Goal: Information Seeking & Learning: Learn about a topic

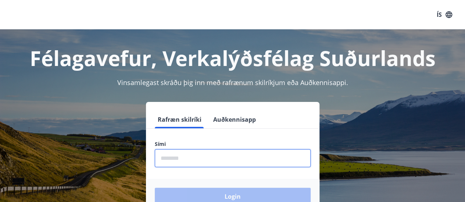
click at [186, 163] on input "phone" at bounding box center [233, 159] width 156 height 18
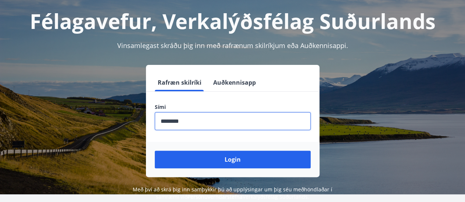
scroll to position [37, 0]
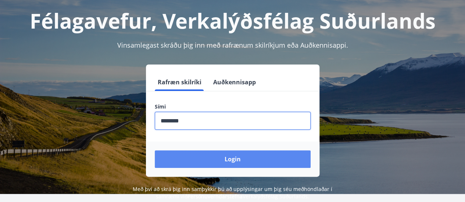
type input "********"
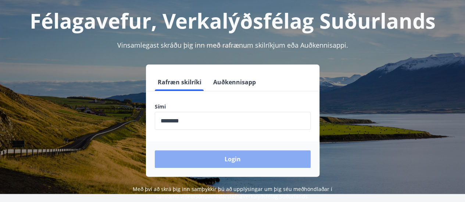
click at [212, 161] on button "Login" at bounding box center [233, 160] width 156 height 18
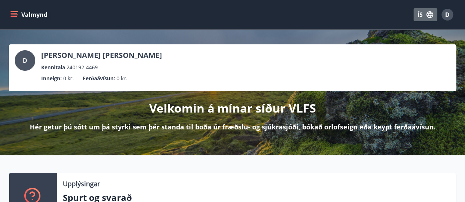
click at [428, 16] on icon "button" at bounding box center [429, 14] width 7 height 7
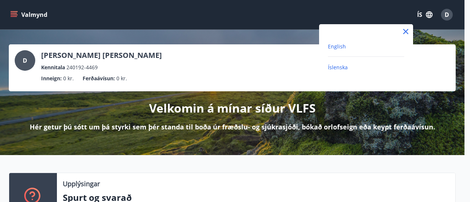
click at [337, 47] on span "English" at bounding box center [337, 46] width 18 height 7
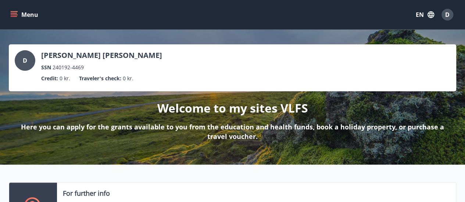
click at [15, 13] on icon "menu" at bounding box center [14, 13] width 7 height 1
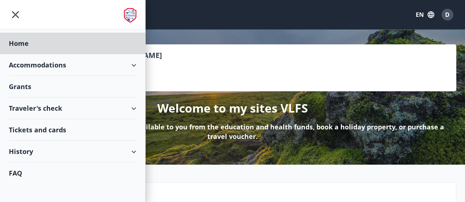
click at [14, 91] on div "Grants" at bounding box center [72, 87] width 127 height 22
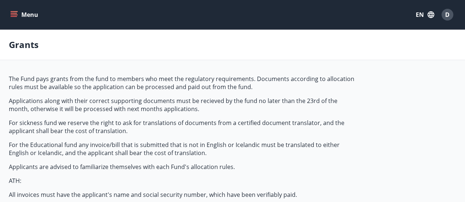
type input "***"
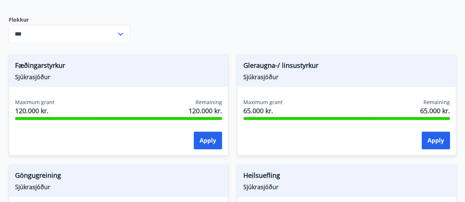
scroll to position [296, 0]
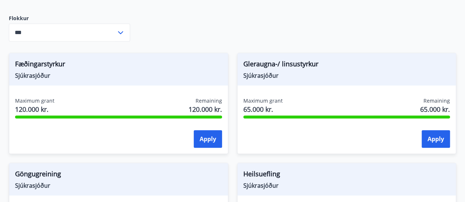
click at [232, 68] on div "Gleraugna-/ linsustyrkur Sjúkrasjóður Maximum grant 65.000 kr. Remaining 65.000…" at bounding box center [342, 99] width 228 height 110
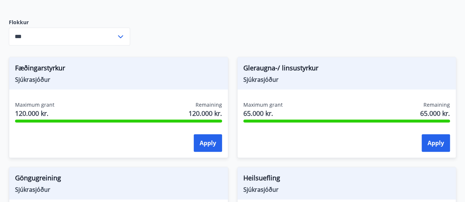
scroll to position [291, 0]
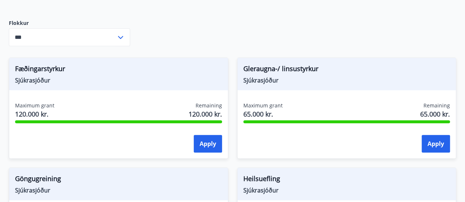
click at [121, 34] on icon at bounding box center [120, 37] width 9 height 9
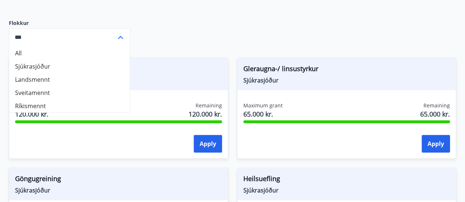
click at [121, 34] on icon at bounding box center [120, 37] width 9 height 9
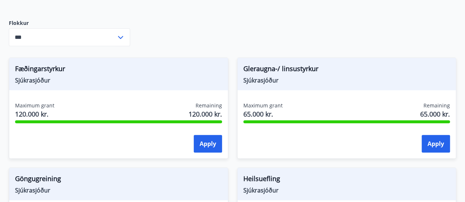
click at [231, 71] on div "Gleraugna-/ linsustyrkur Sjúkrasjóður Maximum grant 65.000 kr. Remaining 65.000…" at bounding box center [342, 104] width 228 height 110
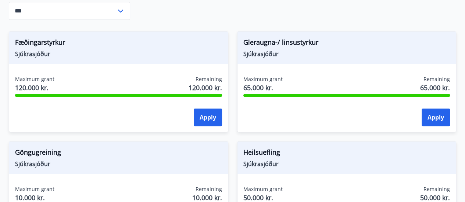
scroll to position [318, 0]
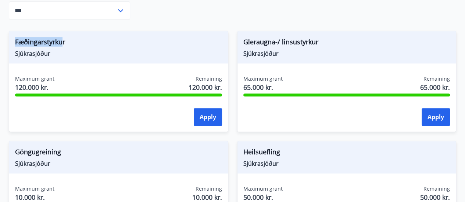
drag, startPoint x: 15, startPoint y: 40, endPoint x: 64, endPoint y: 43, distance: 49.3
click at [64, 43] on div "Fæðingarstyrkur Sjúkrasjóður" at bounding box center [118, 47] width 219 height 32
click at [64, 43] on span "Fæðingarstyrkur" at bounding box center [118, 43] width 207 height 12
drag, startPoint x: 14, startPoint y: 42, endPoint x: 67, endPoint y: 46, distance: 52.3
click at [67, 46] on div "Fæðingarstyrkur Sjúkrasjóður" at bounding box center [118, 47] width 219 height 32
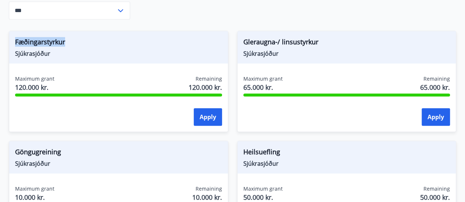
copy span "Fæðingarstyrkur"
click at [230, 54] on div "Gleraugna-/ linsustyrkur Sjúkrasjóður Maximum grant 65.000 kr. Remaining 65.000…" at bounding box center [342, 77] width 228 height 110
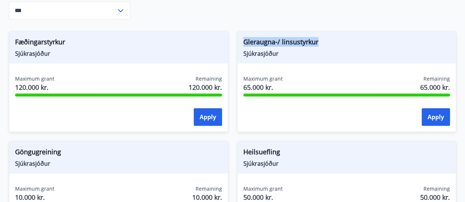
drag, startPoint x: 243, startPoint y: 42, endPoint x: 318, endPoint y: 43, distance: 75.0
click at [318, 43] on span "Gleraugna-/ linsustyrkur" at bounding box center [346, 43] width 207 height 12
copy span "Gleraugna-/ linsustyrkur"
click at [232, 76] on div "Gleraugna-/ linsustyrkur Sjúkrasjóður Maximum grant 65.000 kr. Remaining 65.000…" at bounding box center [342, 77] width 228 height 110
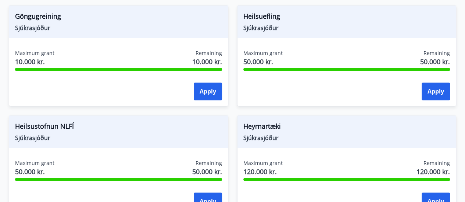
scroll to position [454, 0]
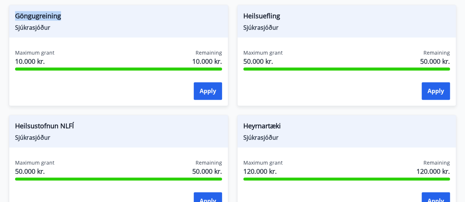
drag, startPoint x: 15, startPoint y: 13, endPoint x: 61, endPoint y: 18, distance: 46.2
click at [61, 18] on span "Göngugreining" at bounding box center [118, 17] width 207 height 12
copy span "Göngugreining"
drag, startPoint x: 244, startPoint y: 14, endPoint x: 281, endPoint y: 17, distance: 37.3
click at [281, 17] on span "Heilsuefling" at bounding box center [346, 17] width 207 height 12
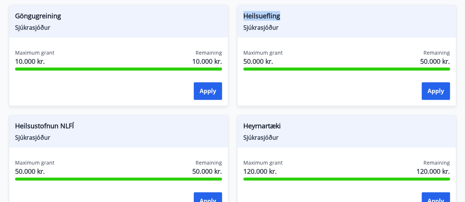
copy span "Heilsuefling"
click at [228, 69] on div "Heilsuefling Sjúkrasjóður Maximum grant 50.000 kr. Remaining 50.000 kr. Apply" at bounding box center [342, 51] width 228 height 110
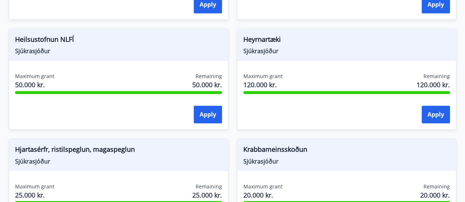
scroll to position [542, 0]
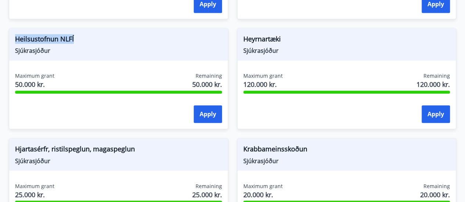
drag, startPoint x: 14, startPoint y: 39, endPoint x: 75, endPoint y: 40, distance: 60.3
click at [75, 40] on div "Heilsustofnun NLFÍ Sjúkrasjóður" at bounding box center [118, 44] width 219 height 32
copy span "Heilsustofnun NLFÍ"
drag, startPoint x: 244, startPoint y: 36, endPoint x: 280, endPoint y: 39, distance: 36.6
click at [280, 39] on span "Heyrnartæki" at bounding box center [346, 40] width 207 height 12
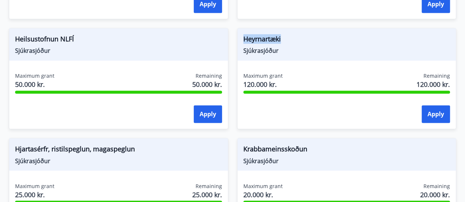
copy span "Heyrnartæki"
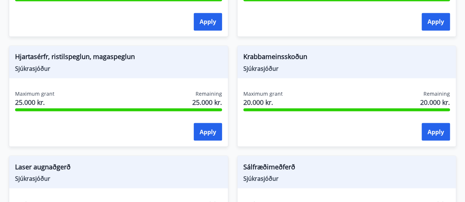
scroll to position [635, 0]
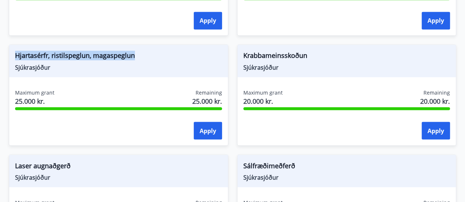
drag, startPoint x: 15, startPoint y: 52, endPoint x: 134, endPoint y: 54, distance: 119.1
click at [134, 54] on div "Hjartasérfr, ristilspeglun, magaspeglun Sjúkrasjóður" at bounding box center [118, 61] width 219 height 32
copy span "Hjartasérfr, ristilspeglun, magaspeglun"
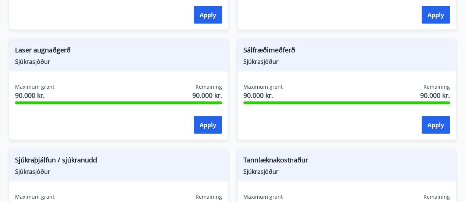
scroll to position [752, 0]
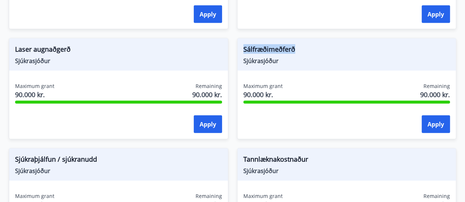
drag, startPoint x: 242, startPoint y: 47, endPoint x: 295, endPoint y: 49, distance: 52.6
click at [295, 49] on div "Sálfræðimeðferð Sjúkrasjóður" at bounding box center [346, 55] width 219 height 32
copy span "Sálfræðimeðferð"
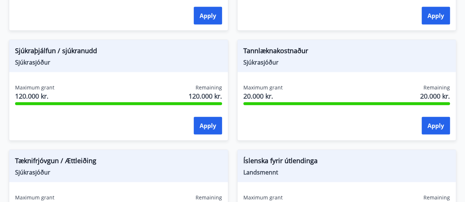
scroll to position [861, 0]
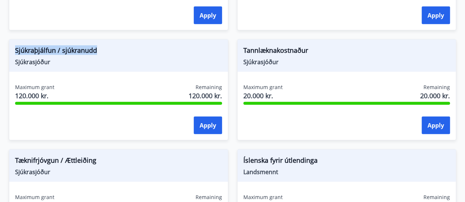
drag, startPoint x: 15, startPoint y: 49, endPoint x: 96, endPoint y: 54, distance: 81.4
click at [96, 54] on span "Sjúkraþjálfun / sjúkranudd" at bounding box center [118, 52] width 207 height 12
copy span "Sjúkraþjálfun / sjúkranudd"
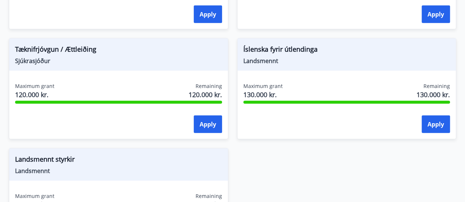
scroll to position [973, 0]
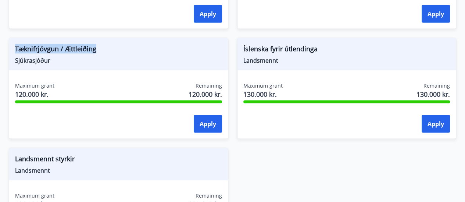
drag, startPoint x: 14, startPoint y: 46, endPoint x: 95, endPoint y: 51, distance: 81.0
click at [95, 51] on div "Tæknifrjóvgun / Ættleiðing Sjúkrasjóður" at bounding box center [118, 54] width 219 height 32
copy span "Tæknifrjóvgun / Ættleiðing"
click at [234, 60] on div "Íslenska fyrir útlendinga Landsmennt Maximum grant 130.000 kr. Remaining 130.00…" at bounding box center [342, 84] width 228 height 110
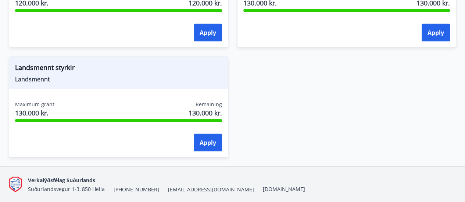
scroll to position [1067, 0]
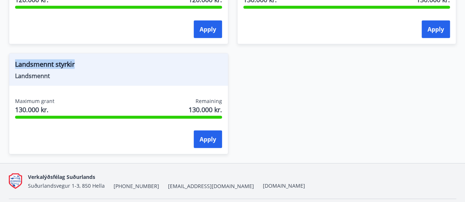
drag, startPoint x: 15, startPoint y: 61, endPoint x: 81, endPoint y: 65, distance: 66.6
click at [81, 65] on div "Landsmennt styrkir Landsmennt" at bounding box center [118, 70] width 219 height 32
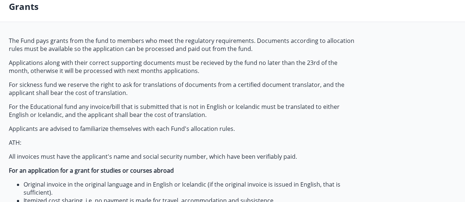
scroll to position [0, 0]
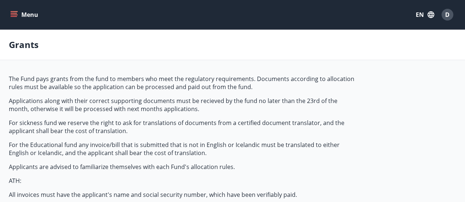
click at [16, 15] on icon "menu" at bounding box center [15, 14] width 8 height 1
drag, startPoint x: 18, startPoint y: 169, endPoint x: 173, endPoint y: 63, distance: 187.3
click at [20, 17] on button "Menu" at bounding box center [25, 14] width 32 height 13
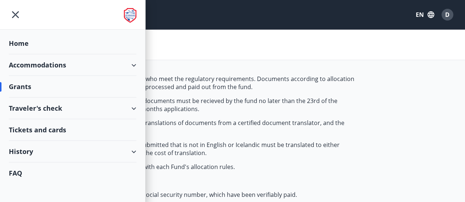
click at [19, 173] on div "FAQ" at bounding box center [72, 173] width 127 height 21
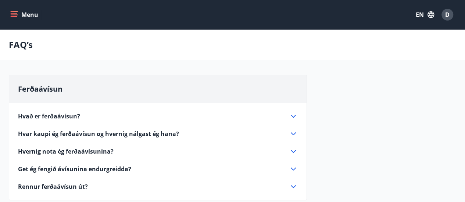
click at [21, 12] on button "Menu" at bounding box center [25, 14] width 32 height 13
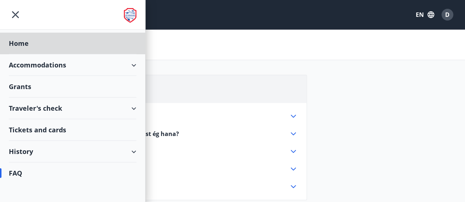
click at [26, 86] on div "Grants" at bounding box center [72, 87] width 127 height 22
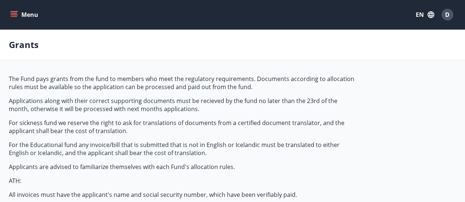
type input "***"
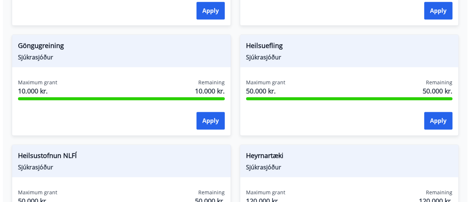
scroll to position [425, 0]
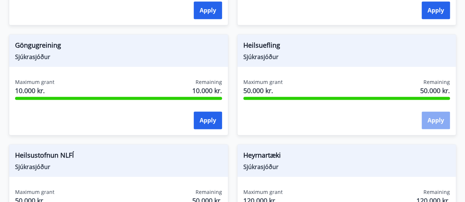
click at [431, 124] on button "Apply" at bounding box center [435, 121] width 28 height 18
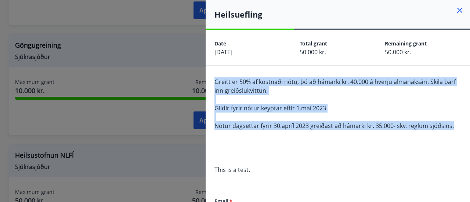
drag, startPoint x: 215, startPoint y: 78, endPoint x: 470, endPoint y: 124, distance: 259.5
click at [470, 124] on div "**********" at bounding box center [338, 101] width 265 height 202
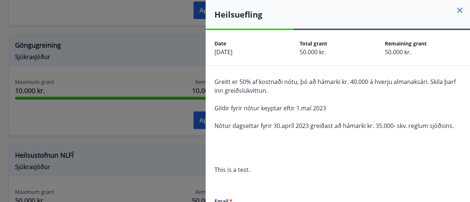
click at [297, 143] on div "Greitt er 50% af kostnaði nótu, þó að hámarki kr. 40.000 á hverju almanaksári. …" at bounding box center [338, 131] width 247 height 106
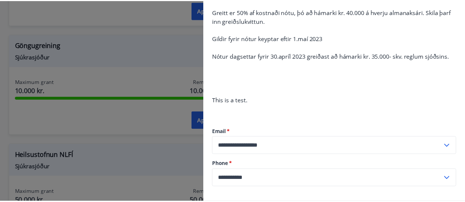
scroll to position [0, 0]
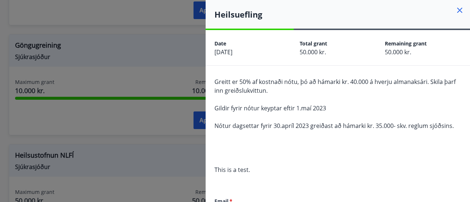
click at [456, 11] on icon at bounding box center [460, 10] width 9 height 9
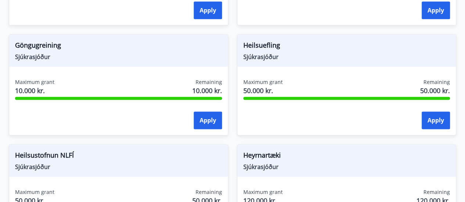
click at [230, 53] on div "Heilsuefling Sjúkrasjóður Maximum grant 50.000 kr. Remaining 50.000 kr. Apply" at bounding box center [342, 80] width 228 height 110
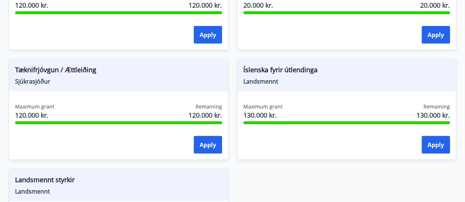
scroll to position [951, 0]
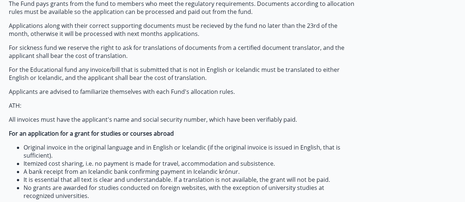
scroll to position [0, 0]
